Goal: Transaction & Acquisition: Purchase product/service

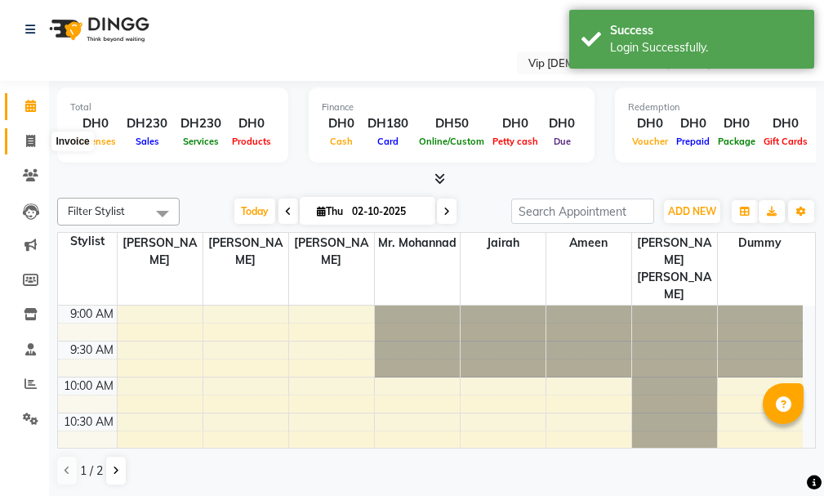
click at [31, 143] on icon at bounding box center [30, 141] width 9 height 12
select select "8415"
select select "service"
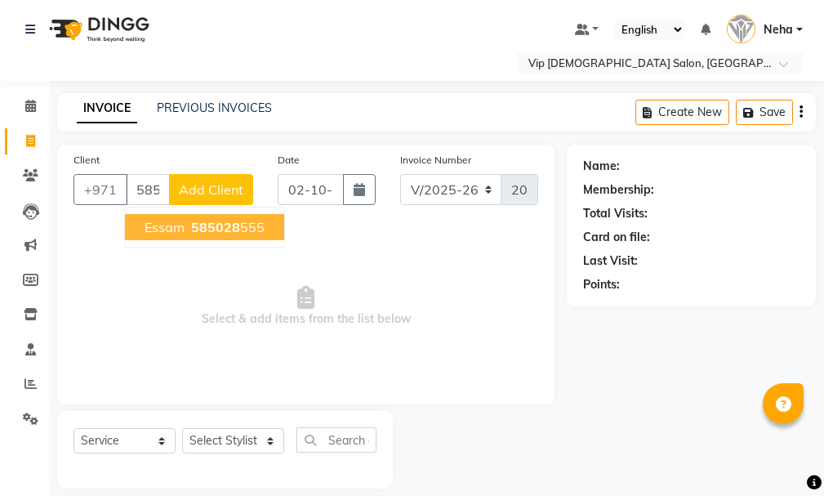
click at [224, 225] on span "585028" at bounding box center [215, 227] width 49 height 16
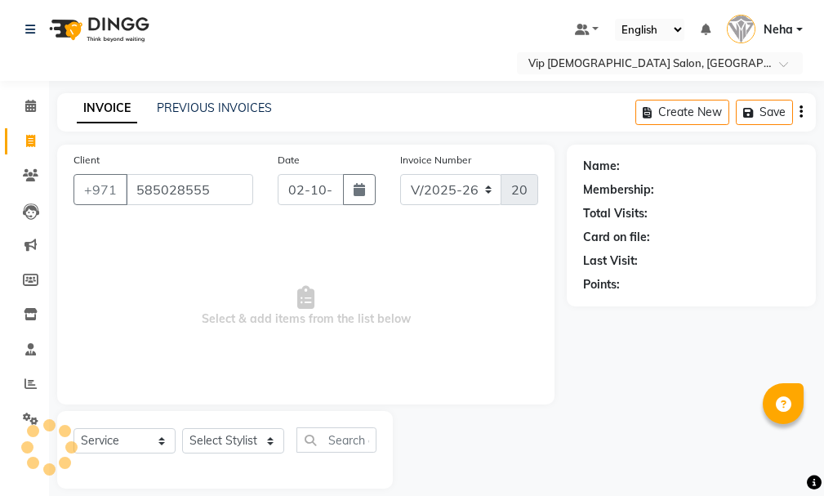
type input "585028555"
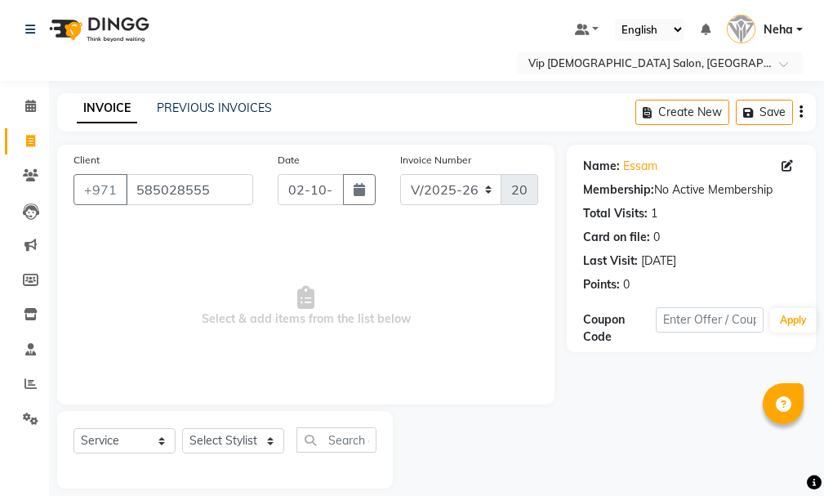
click at [637, 157] on div "Name: Essam Membership: No Active Membership Total Visits: 1 Card on file: 0 La…" at bounding box center [691, 222] width 216 height 142
click at [629, 157] on div "Name: Essam Membership: No Active Membership Total Visits: 1 Card on file: 0 La…" at bounding box center [691, 222] width 216 height 142
click at [634, 172] on link "Essam" at bounding box center [640, 166] width 34 height 17
click at [238, 433] on select "Select Stylist [PERSON_NAME] [PERSON_NAME] [PERSON_NAME] [PERSON_NAME] [PERSON_…" at bounding box center [233, 440] width 102 height 25
select select "81344"
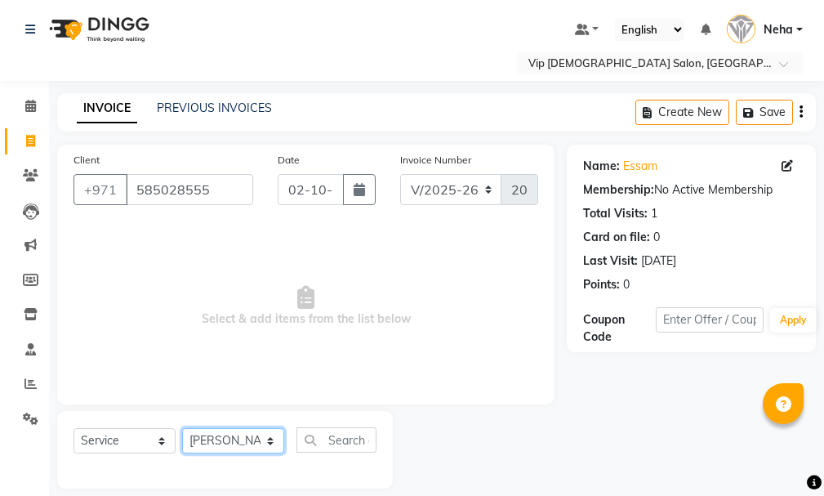
click at [182, 428] on select "Select Stylist [PERSON_NAME] [PERSON_NAME] [PERSON_NAME] [PERSON_NAME] [PERSON_…" at bounding box center [233, 440] width 102 height 25
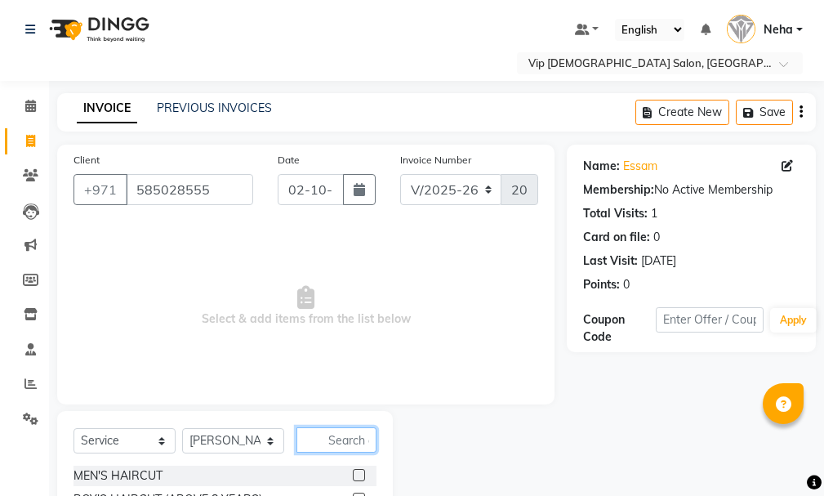
click at [355, 441] on input "text" at bounding box center [336, 439] width 80 height 25
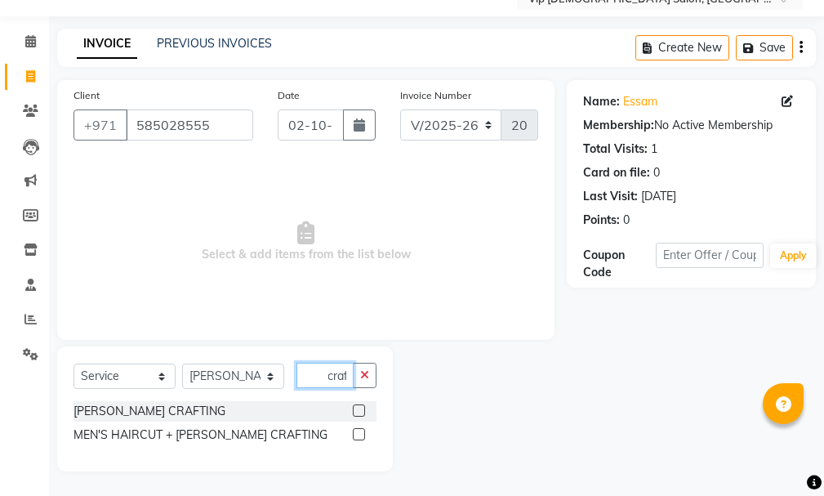
type input "craf"
click at [357, 432] on label at bounding box center [359, 434] width 12 height 12
click at [357, 432] on input "checkbox" at bounding box center [358, 435] width 11 height 11
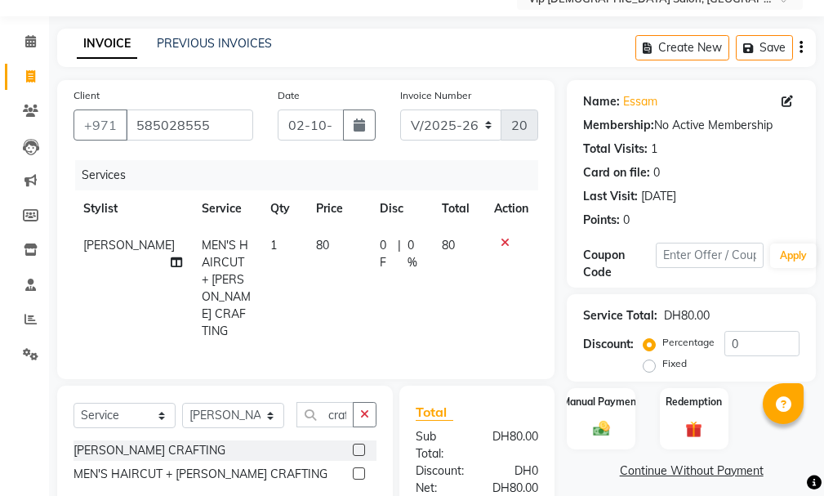
checkbox input "false"
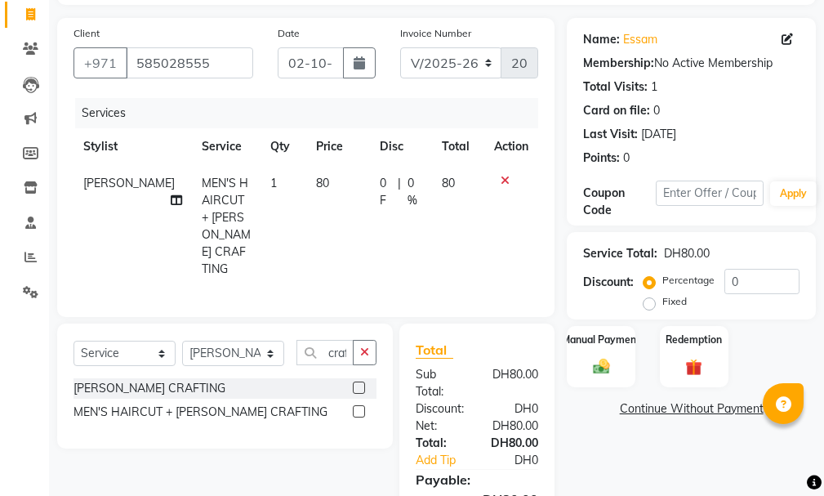
scroll to position [216, 0]
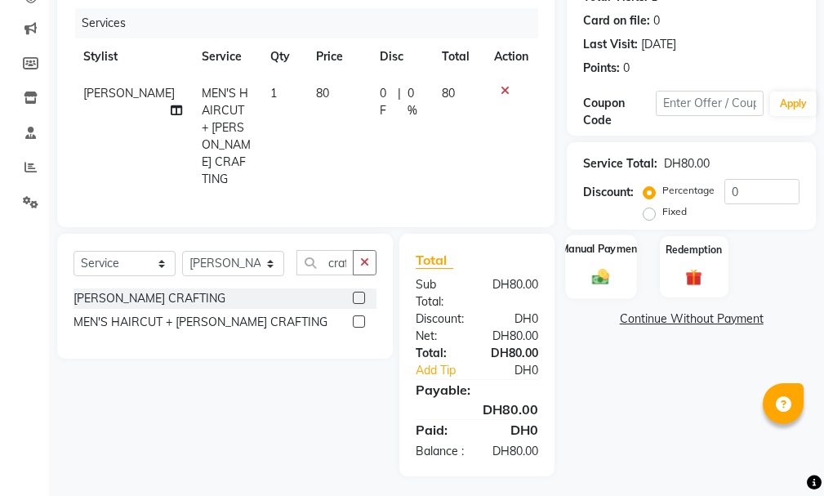
click at [590, 264] on div "Manual Payment" at bounding box center [601, 266] width 71 height 64
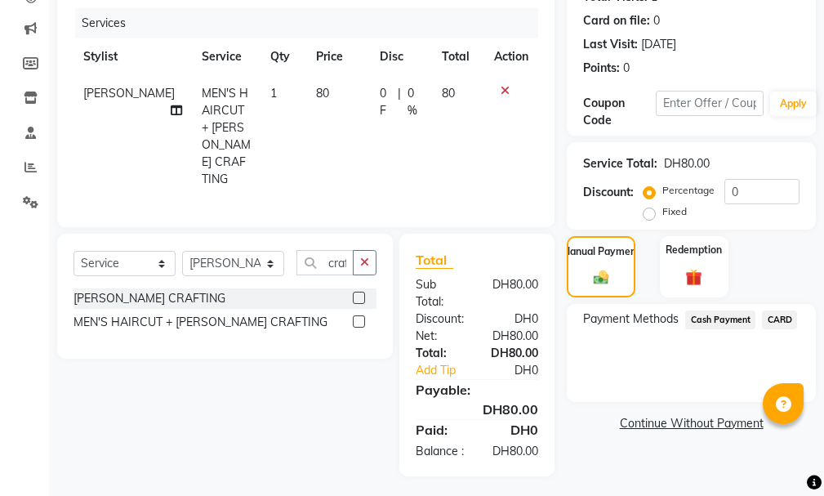
click at [736, 317] on span "Cash Payment" at bounding box center [720, 319] width 70 height 19
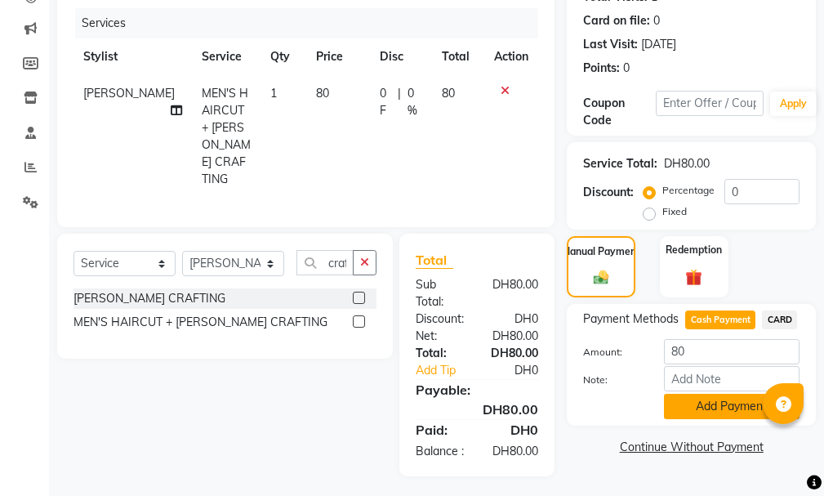
click at [723, 410] on button "Add Payment" at bounding box center [732, 406] width 136 height 25
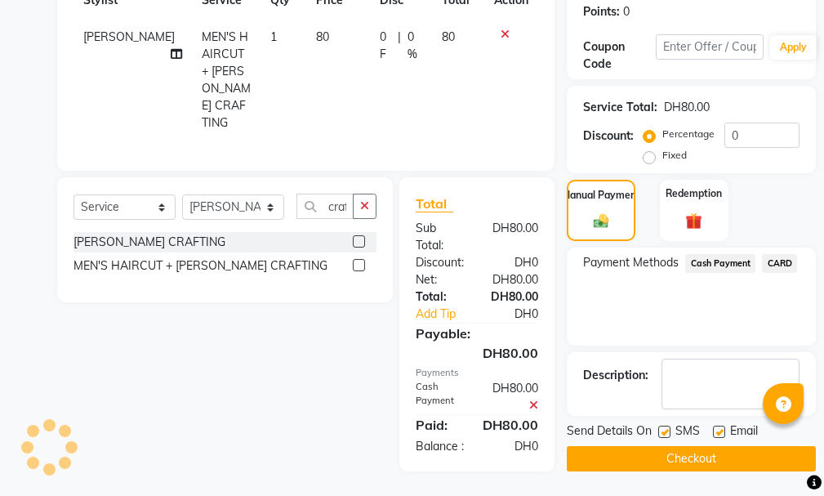
scroll to position [192, 0]
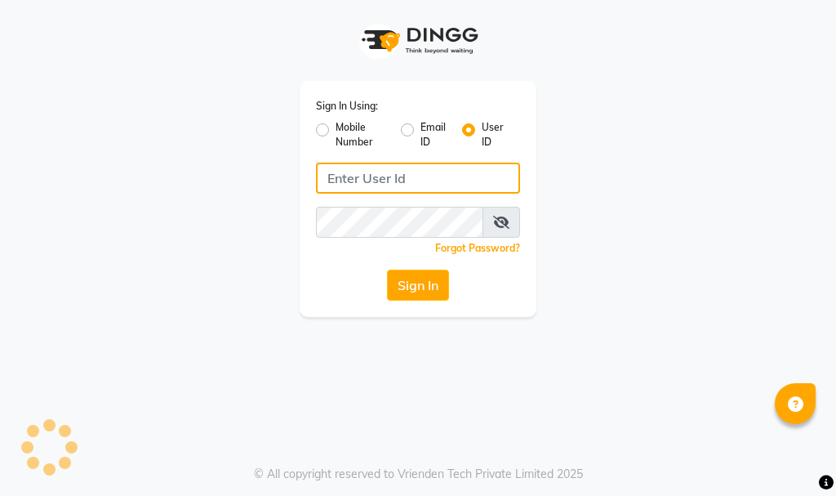
type input "e3732-12"
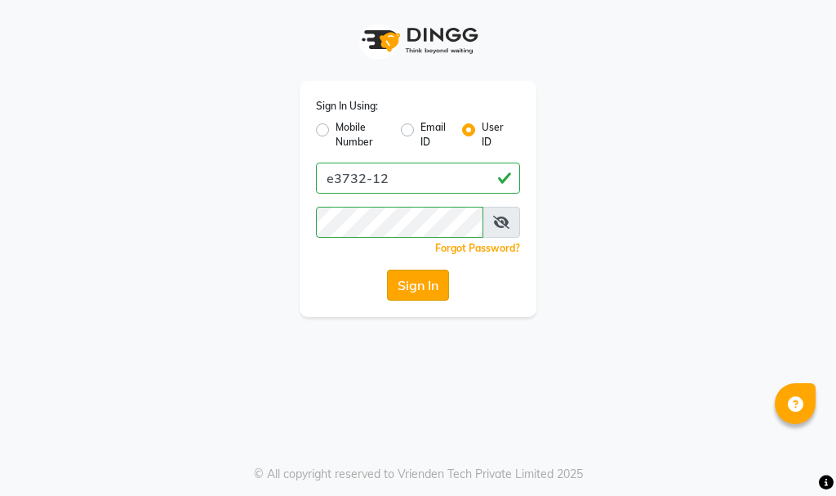
click at [421, 270] on button "Sign In" at bounding box center [418, 284] width 62 height 31
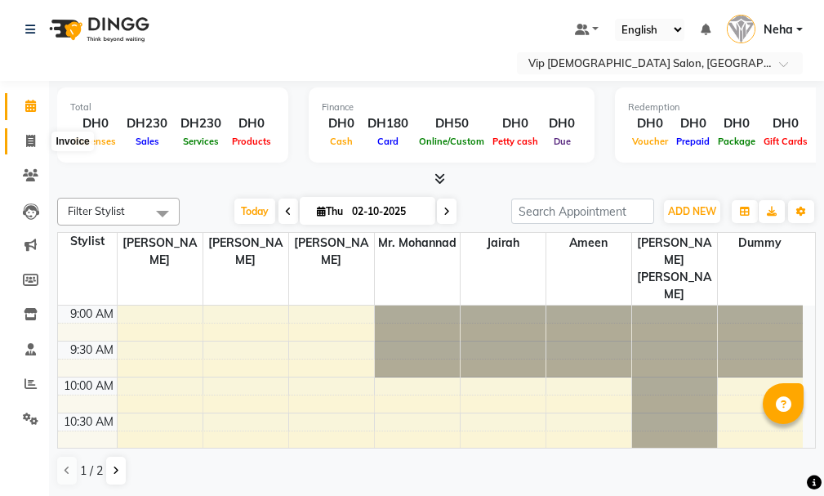
click at [33, 143] on icon at bounding box center [30, 141] width 9 height 12
select select "service"
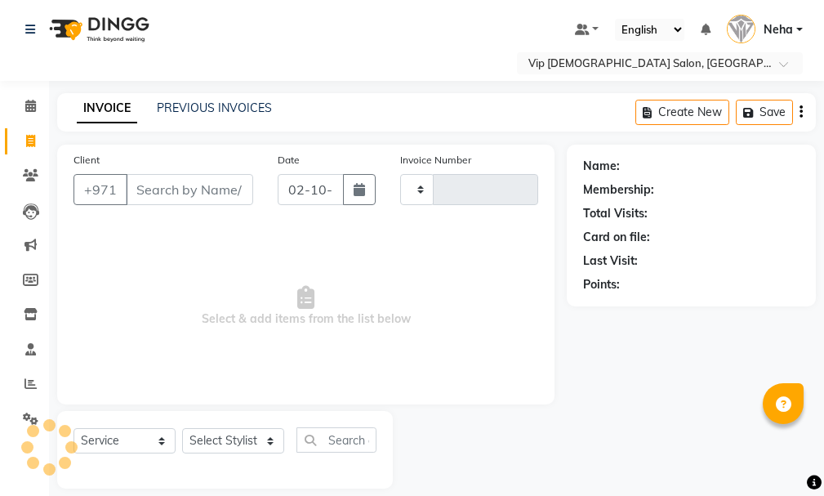
type input "2096"
select select "8415"
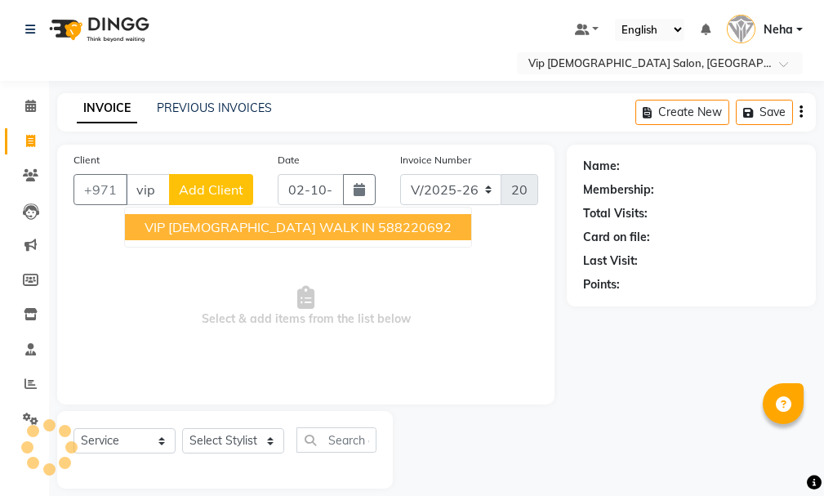
click at [251, 227] on span "VIP [DEMOGRAPHIC_DATA] WALK IN" at bounding box center [260, 227] width 230 height 16
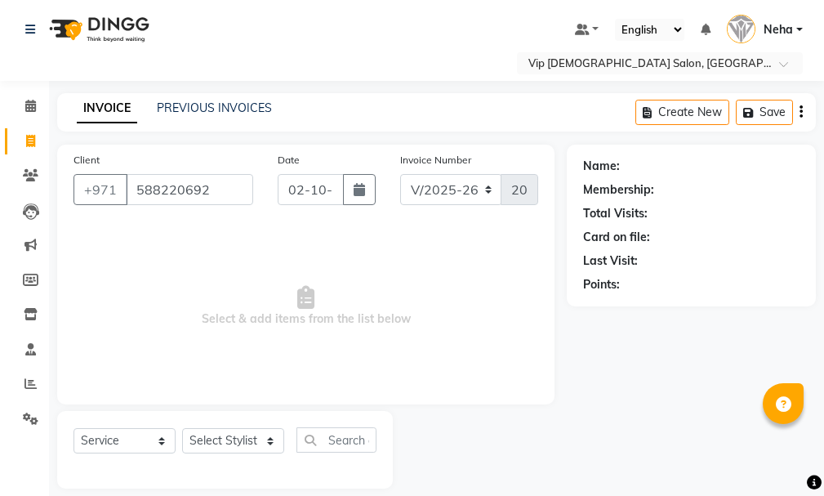
type input "588220692"
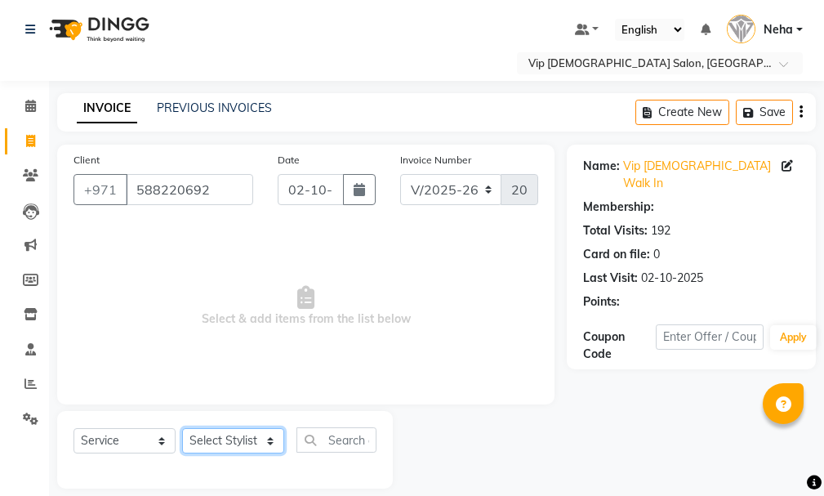
click at [247, 452] on select "Select Stylist [PERSON_NAME] [PERSON_NAME] [PERSON_NAME] [PERSON_NAME] [PERSON_…" at bounding box center [233, 440] width 102 height 25
click at [182, 428] on select "Select Stylist [PERSON_NAME] [PERSON_NAME] [PERSON_NAME] [PERSON_NAME] [PERSON_…" at bounding box center [233, 440] width 102 height 25
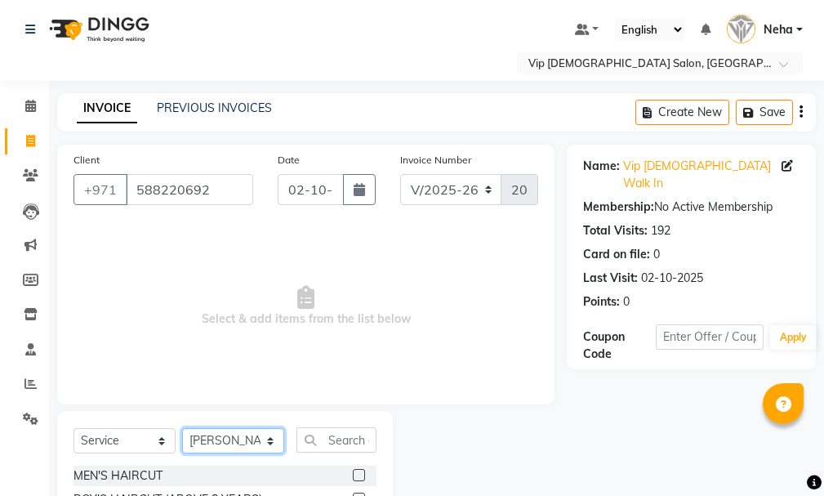
click at [244, 440] on select "Select Stylist [PERSON_NAME] [PERSON_NAME] [PERSON_NAME] [PERSON_NAME] [PERSON_…" at bounding box center [233, 440] width 102 height 25
select select "81363"
click at [182, 428] on select "Select Stylist [PERSON_NAME] [PERSON_NAME] [PERSON_NAME] [PERSON_NAME] [PERSON_…" at bounding box center [233, 440] width 102 height 25
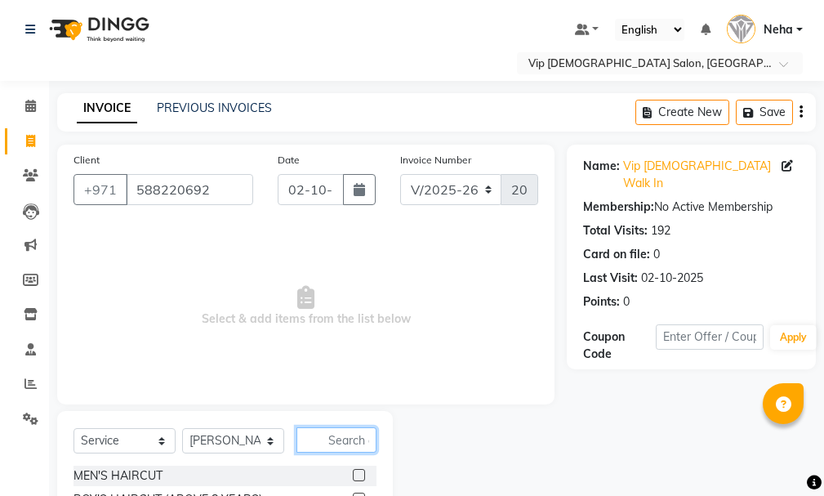
click at [342, 441] on input "text" at bounding box center [336, 439] width 80 height 25
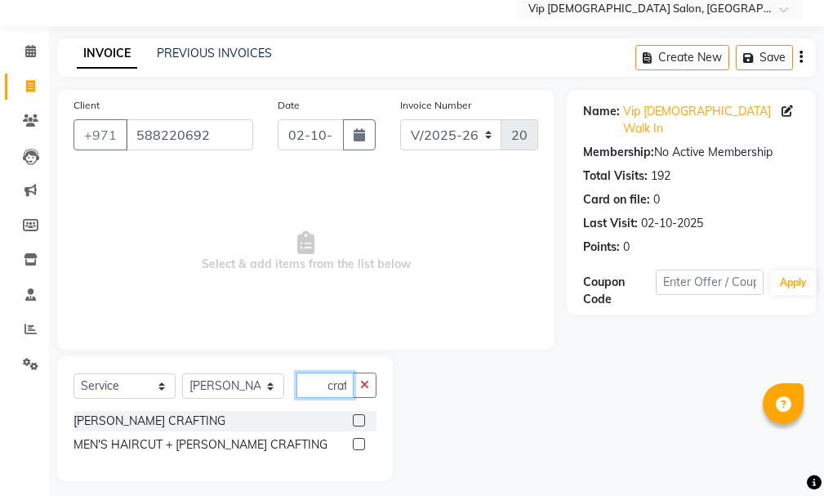
scroll to position [65, 0]
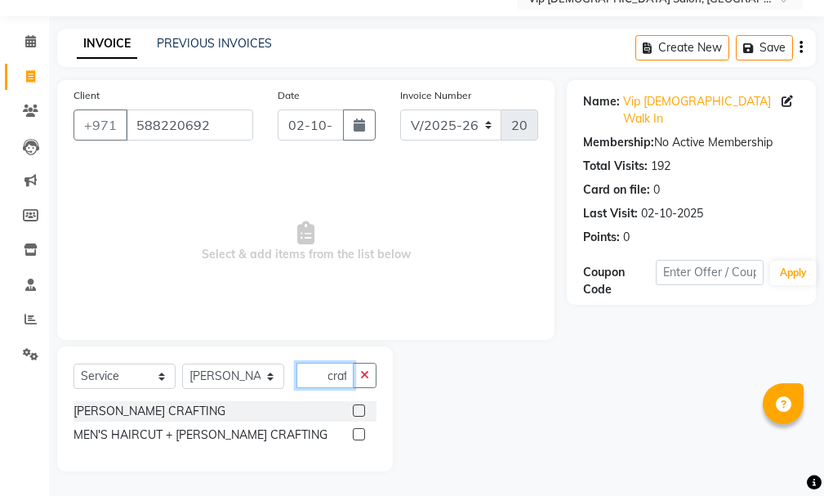
type input "craf"
click at [357, 435] on label at bounding box center [359, 434] width 12 height 12
click at [357, 435] on input "checkbox" at bounding box center [358, 435] width 11 height 11
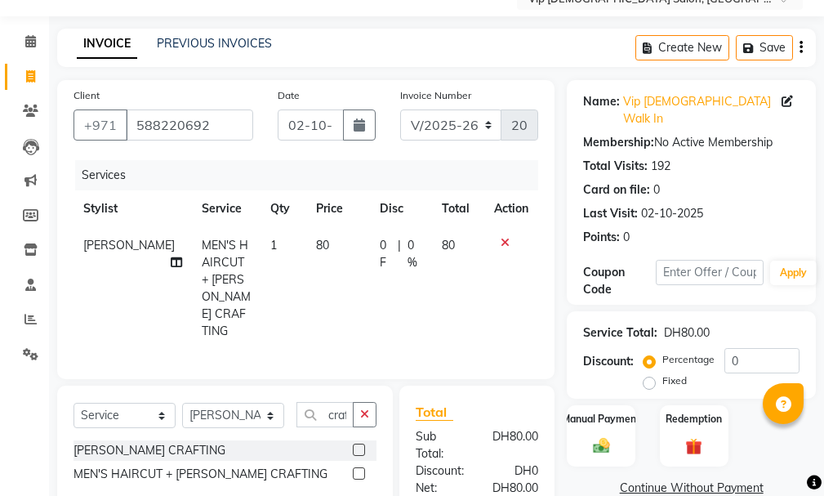
checkbox input "false"
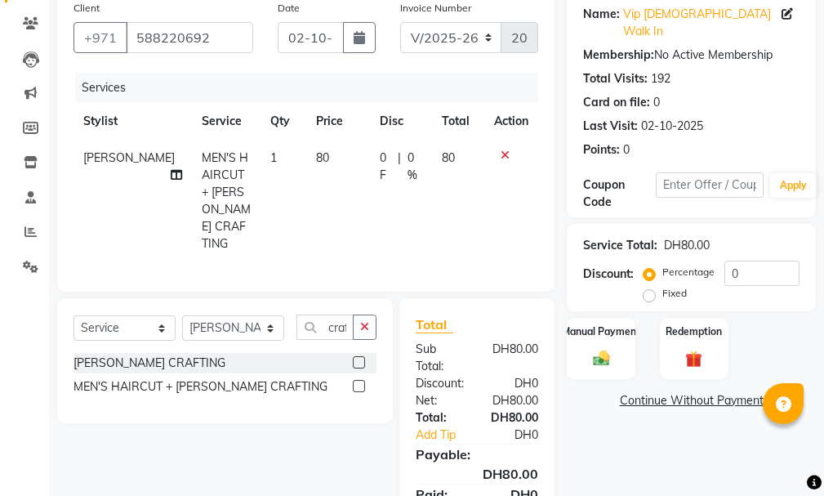
scroll to position [216, 0]
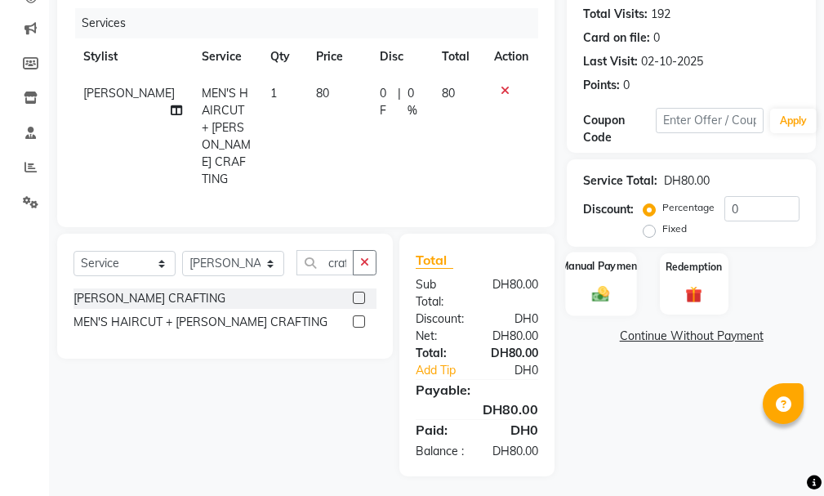
click at [607, 284] on img at bounding box center [601, 294] width 28 height 20
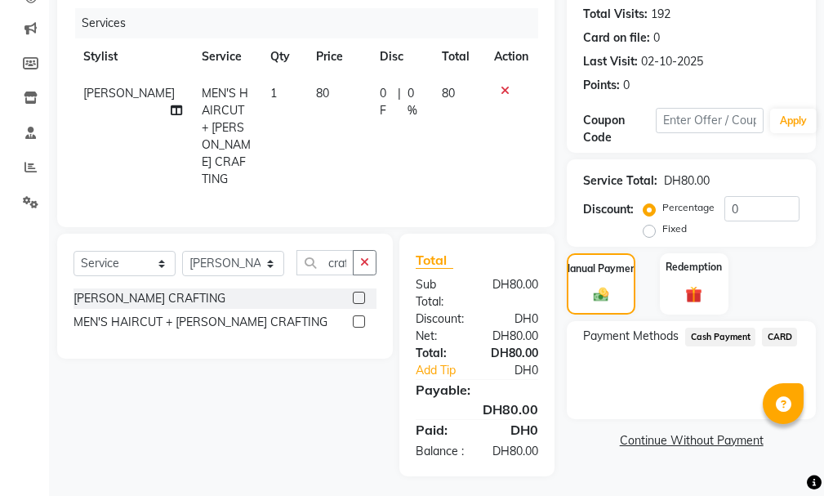
click at [722, 327] on span "Cash Payment" at bounding box center [720, 336] width 70 height 19
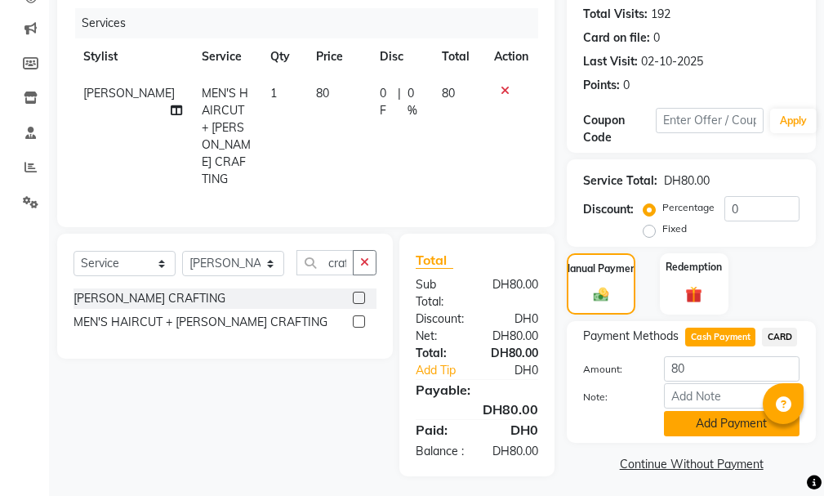
click at [714, 411] on button "Add Payment" at bounding box center [732, 423] width 136 height 25
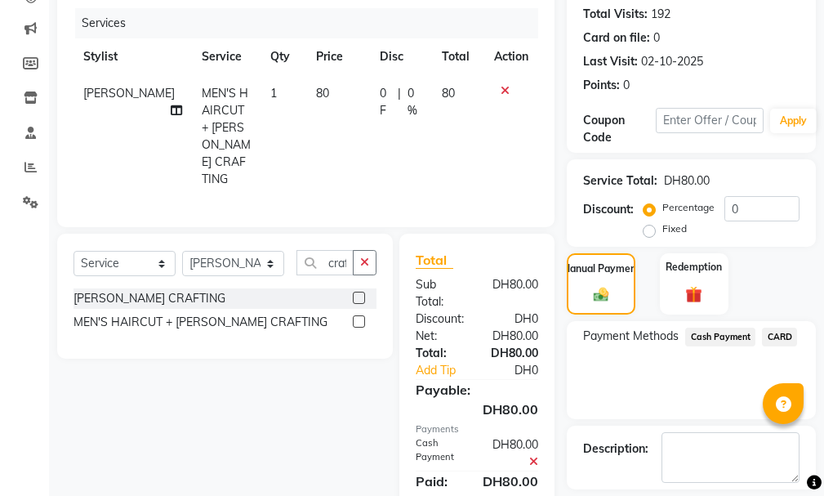
scroll to position [241, 0]
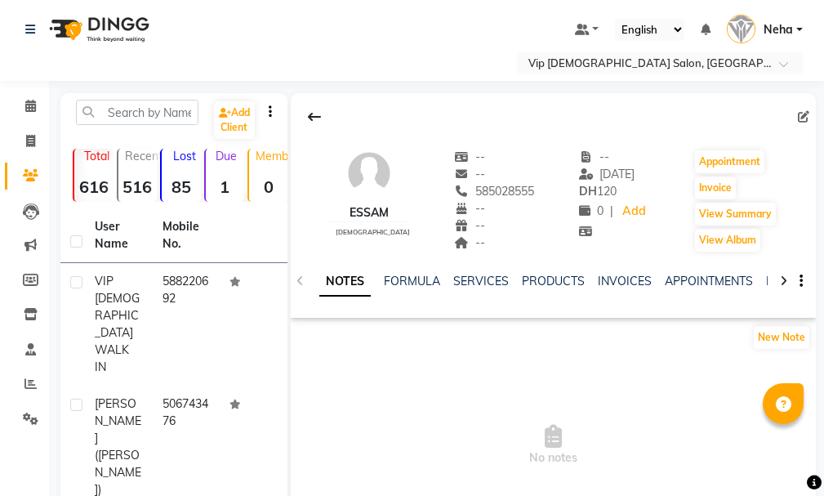
click at [483, 270] on div "NOTES FORMULA SERVICES PRODUCTS INVOICES APPOINTMENTS MEMBERSHIP PACKAGES VOUCH…" at bounding box center [554, 281] width 526 height 56
click at [483, 275] on link "SERVICES" at bounding box center [481, 281] width 56 height 15
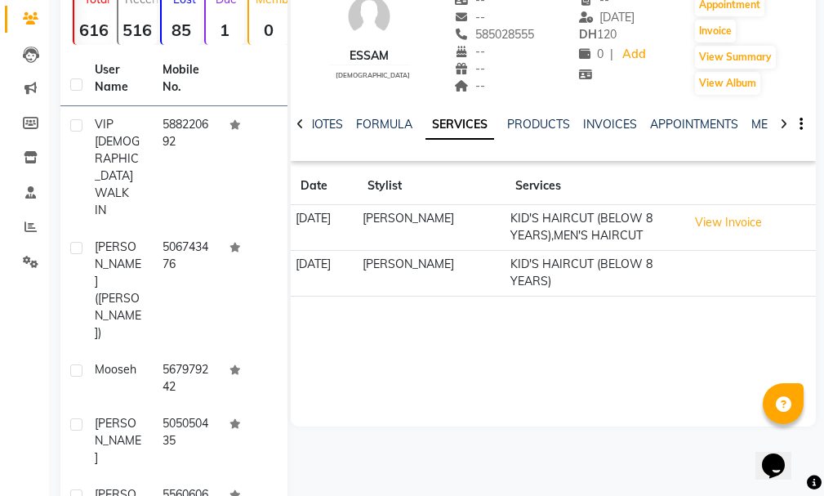
scroll to position [183, 0]
